Goal: Check status: Check status

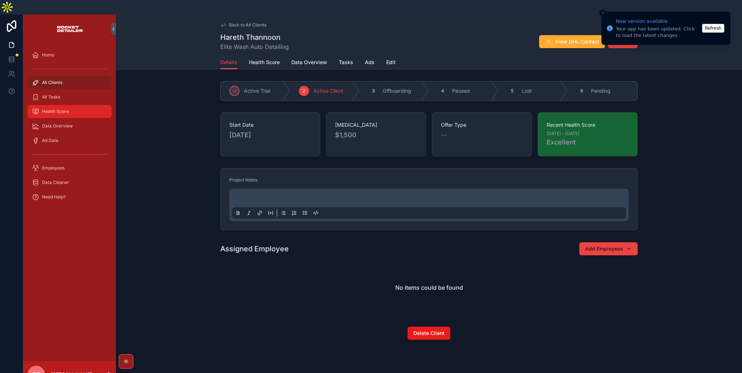
click at [57, 109] on span "Health Score" at bounding box center [55, 112] width 27 height 6
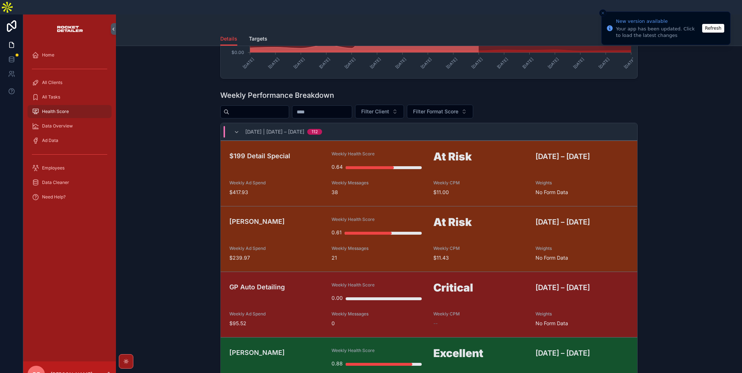
scroll to position [0, 0]
click at [335, 107] on input "scrollable content" at bounding box center [321, 112] width 59 height 10
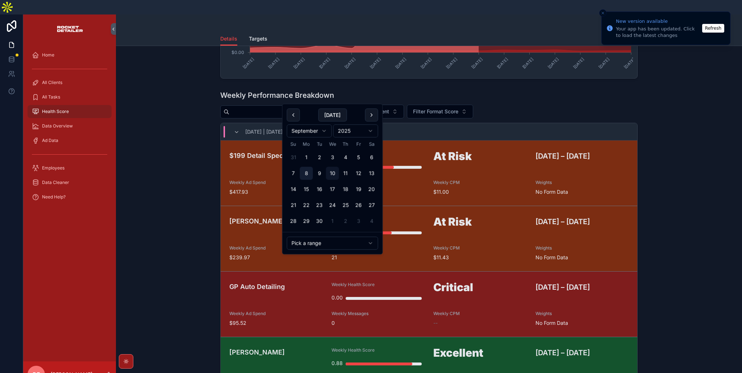
click at [305, 175] on button "8" at bounding box center [306, 173] width 13 height 13
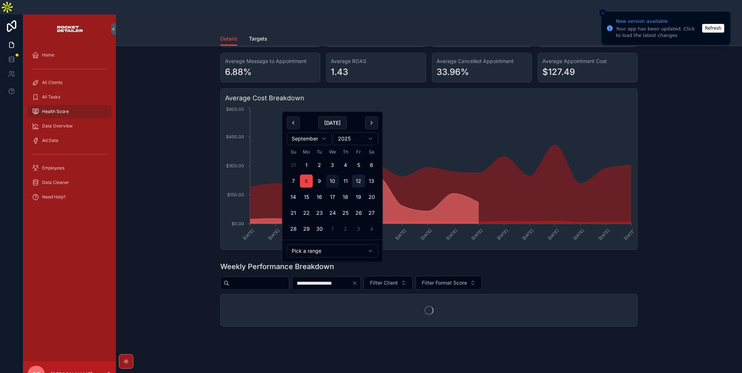
click at [360, 176] on button "12" at bounding box center [358, 181] width 13 height 13
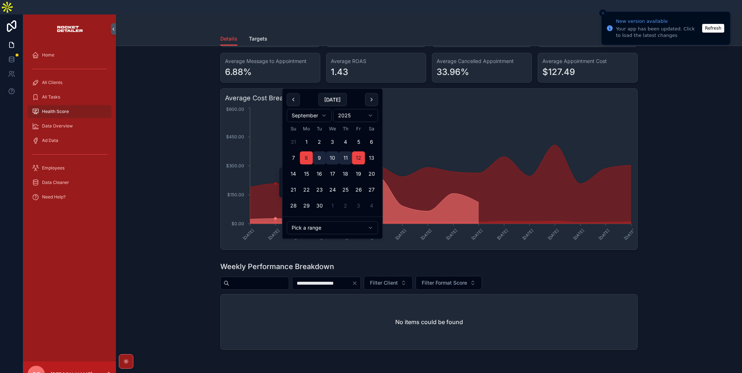
scroll to position [79, 0]
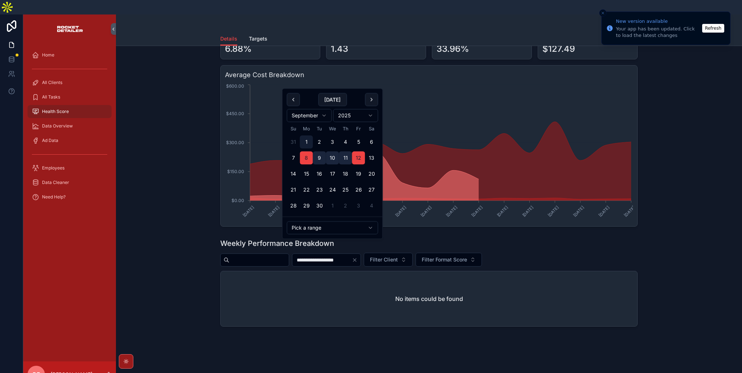
click at [308, 142] on button "1" at bounding box center [306, 141] width 13 height 13
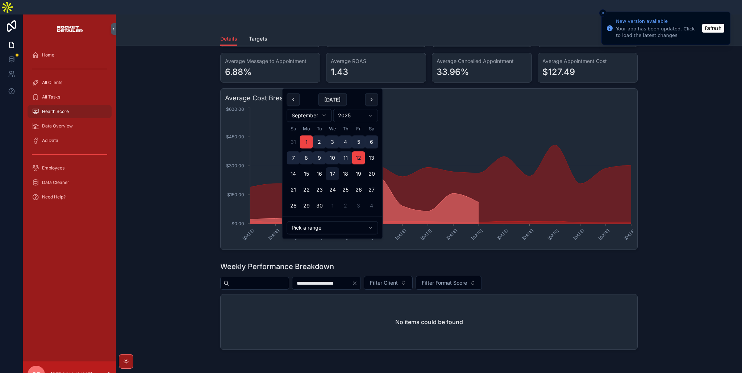
scroll to position [79, 0]
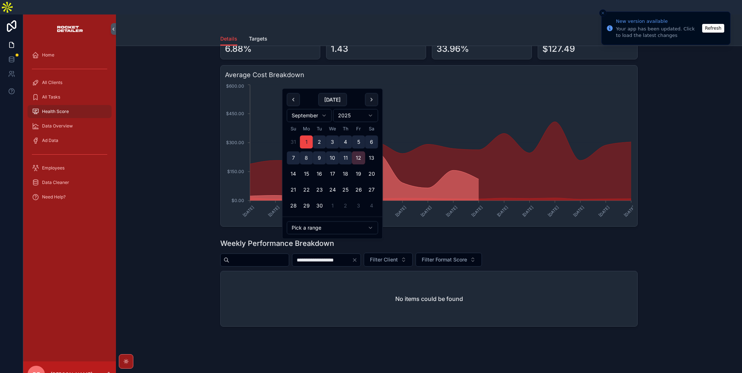
click at [356, 158] on button "12" at bounding box center [358, 157] width 13 height 13
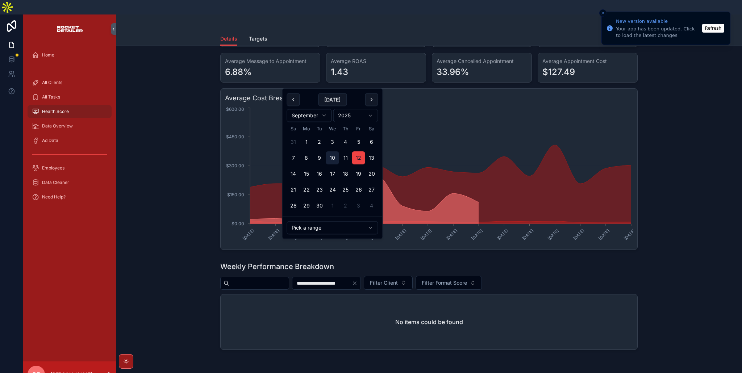
scroll to position [79, 0]
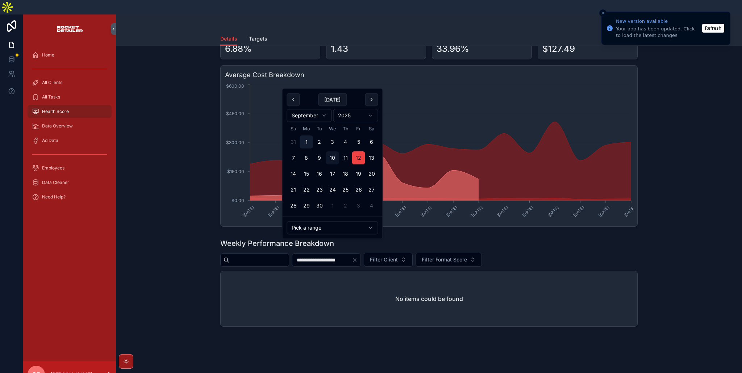
click at [306, 140] on button "1" at bounding box center [306, 141] width 13 height 13
click at [333, 158] on button "10" at bounding box center [332, 157] width 13 height 13
type input "**********"
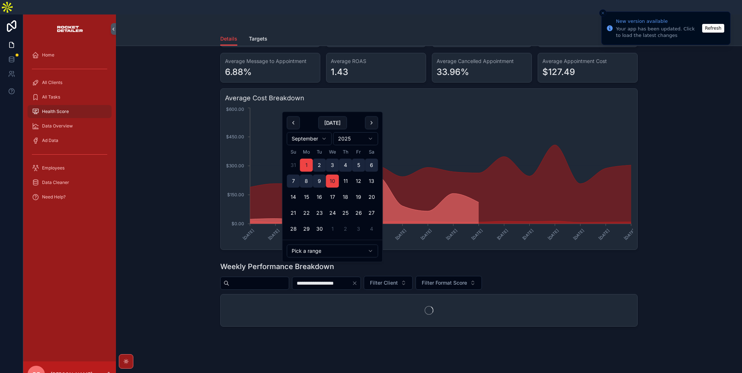
scroll to position [79, 0]
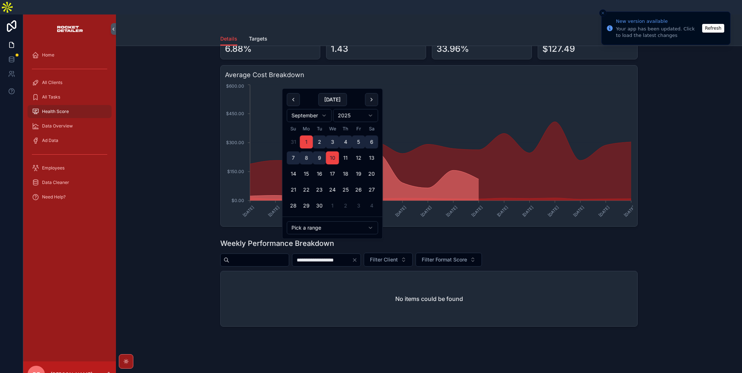
click at [172, 142] on div "Health Score Summary Filter Client Total Ad Spend $209,171.96 Total Messages 27…" at bounding box center [429, 100] width 614 height 257
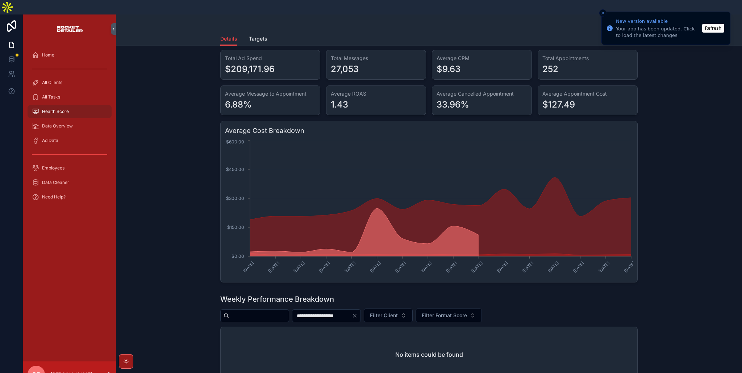
scroll to position [0, 0]
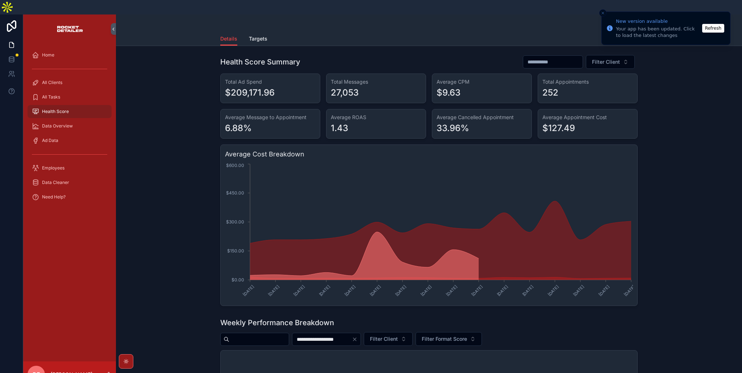
click at [52, 109] on span "Health Score" at bounding box center [55, 112] width 27 height 6
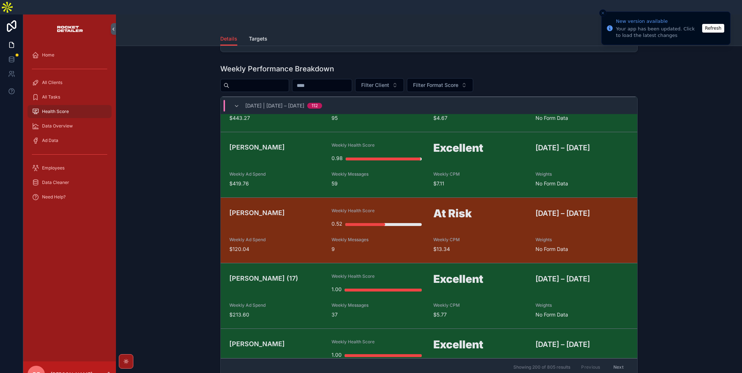
scroll to position [3427, 0]
